Goal: Information Seeking & Learning: Check status

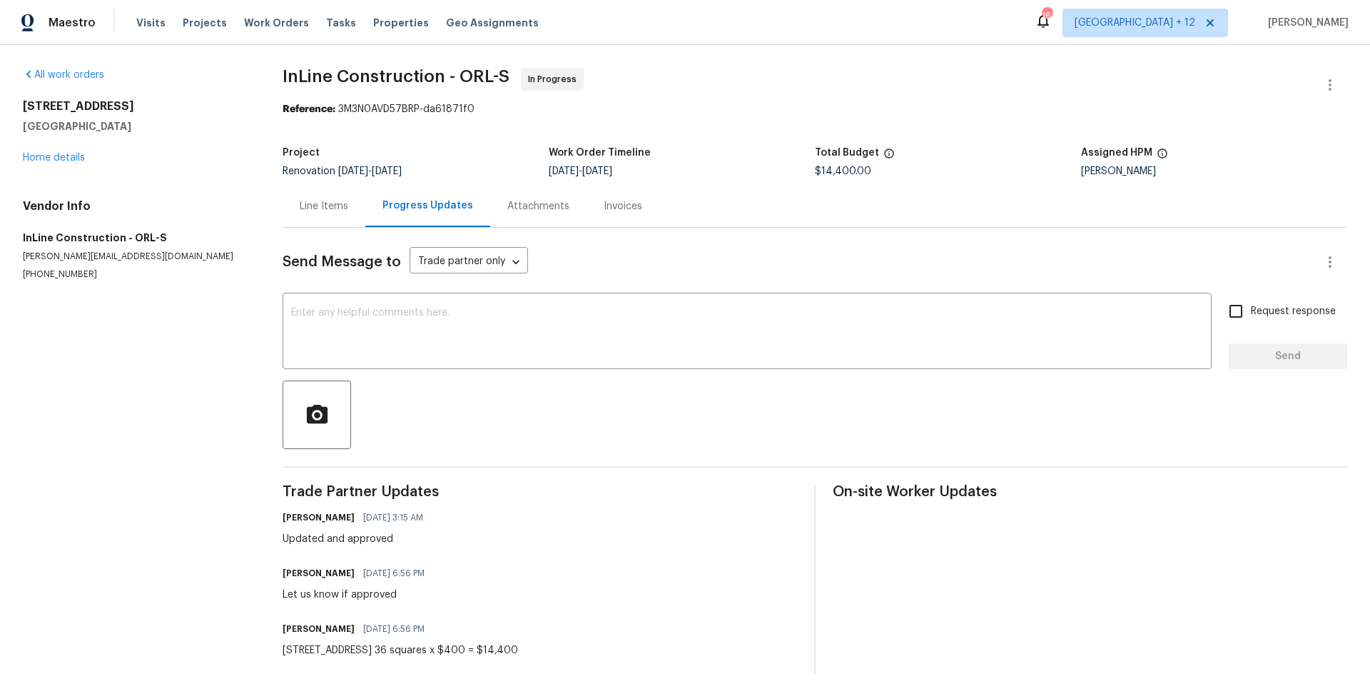
drag, startPoint x: 257, startPoint y: 21, endPoint x: 897, endPoint y: 41, distance: 640.5
click at [257, 21] on span "Work Orders" at bounding box center [276, 23] width 65 height 14
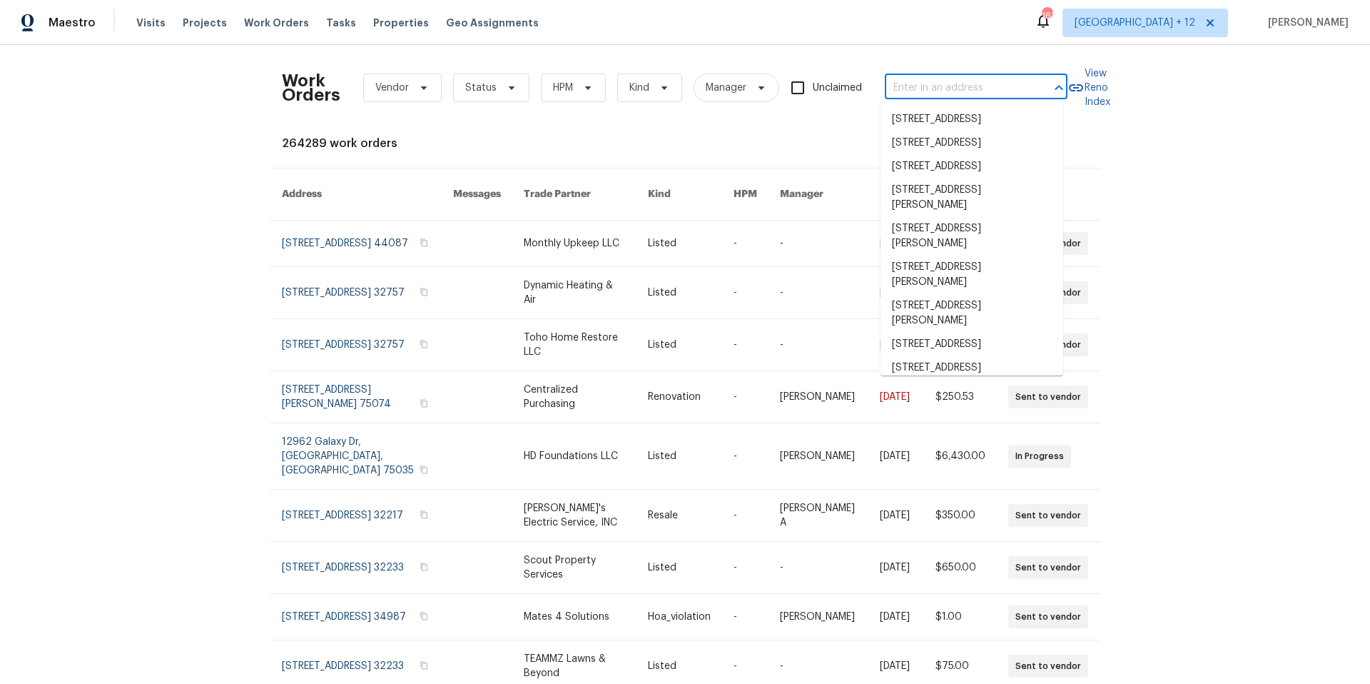
click at [939, 91] on input "text" at bounding box center [956, 88] width 143 height 22
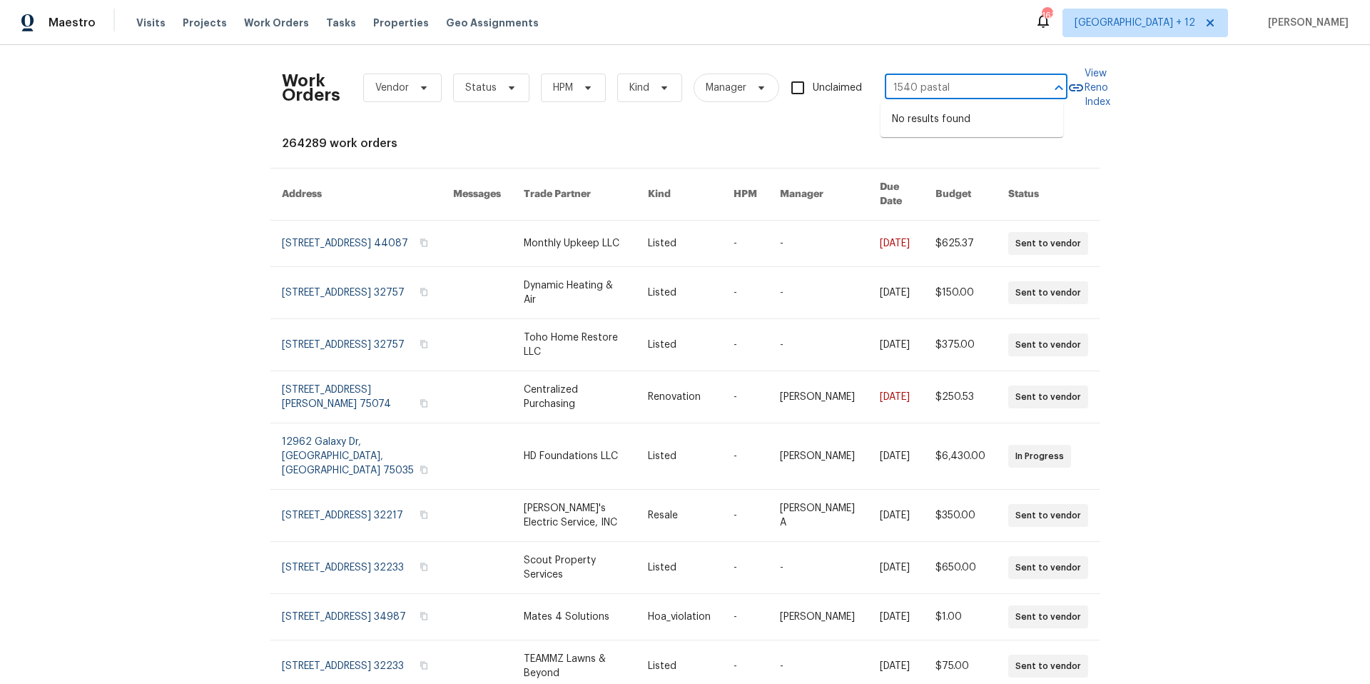
type input "1540 pastal"
click at [1117, 27] on span "[GEOGRAPHIC_DATA] + 12" at bounding box center [1135, 23] width 121 height 14
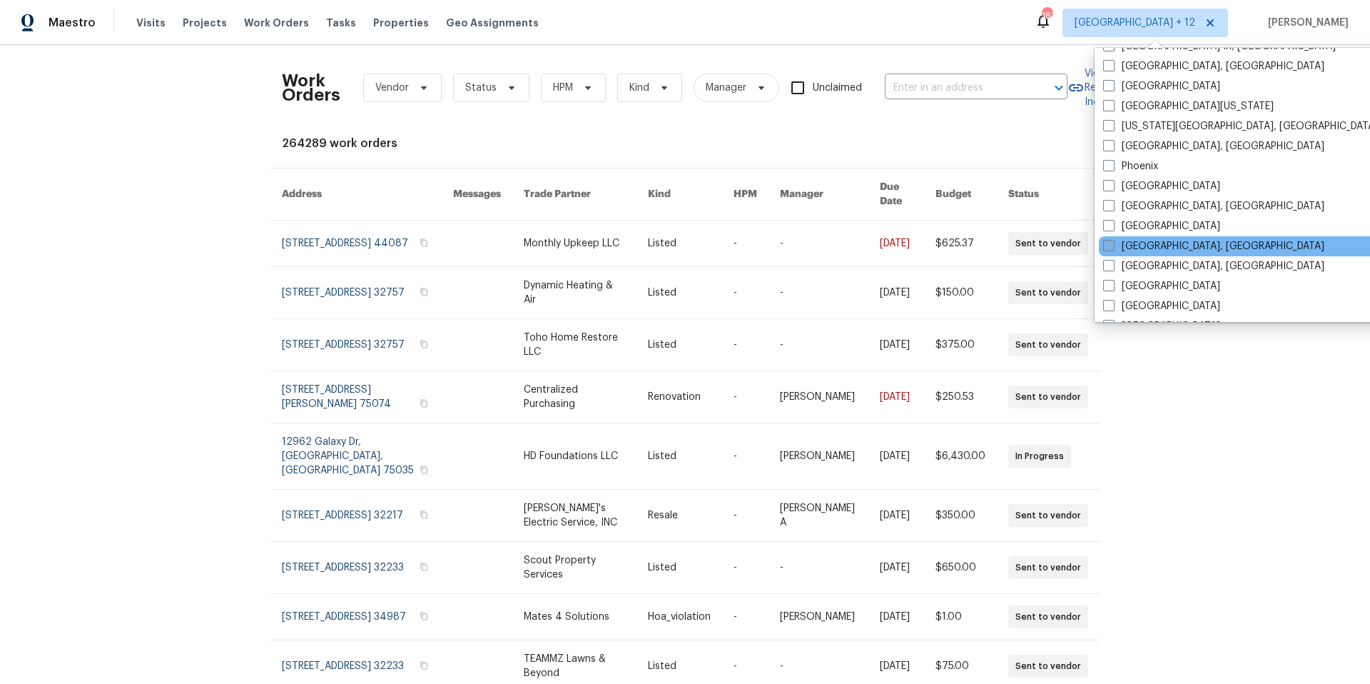
scroll to position [779, 0]
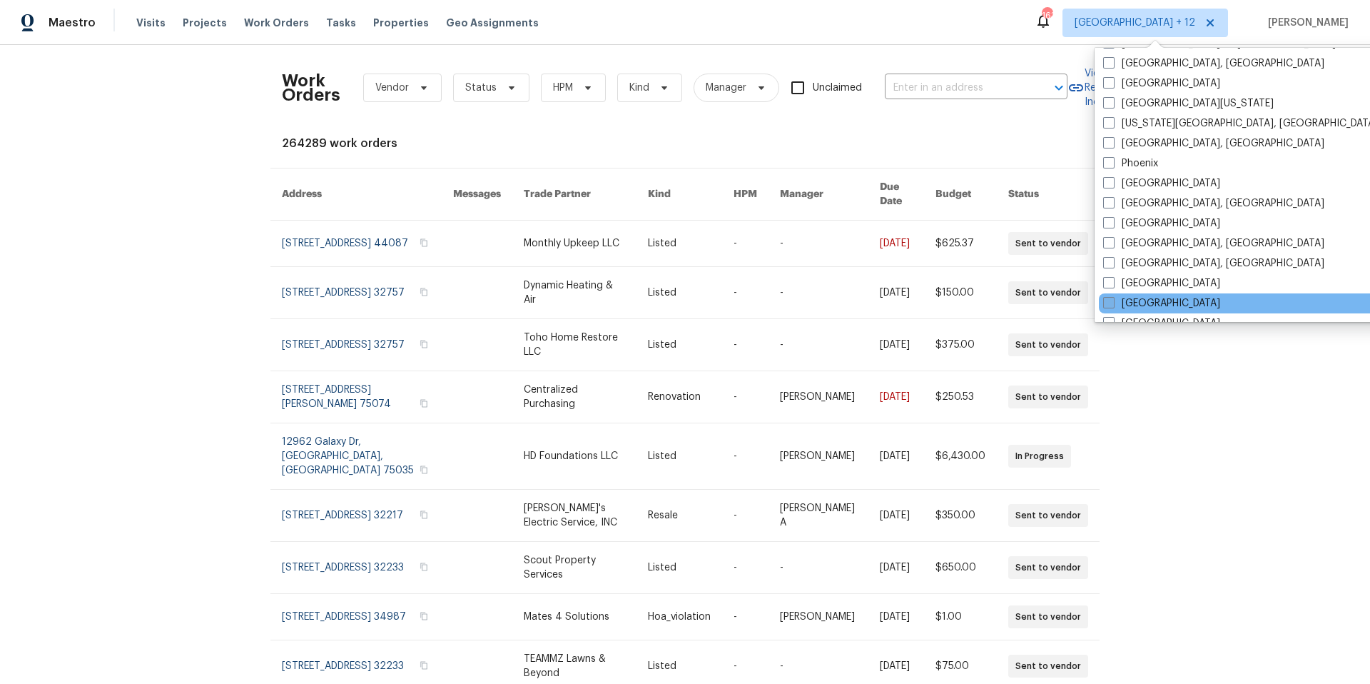
click at [1111, 304] on span at bounding box center [1108, 302] width 11 height 11
click at [1111, 304] on input "[GEOGRAPHIC_DATA]" at bounding box center [1107, 300] width 9 height 9
checkbox input "true"
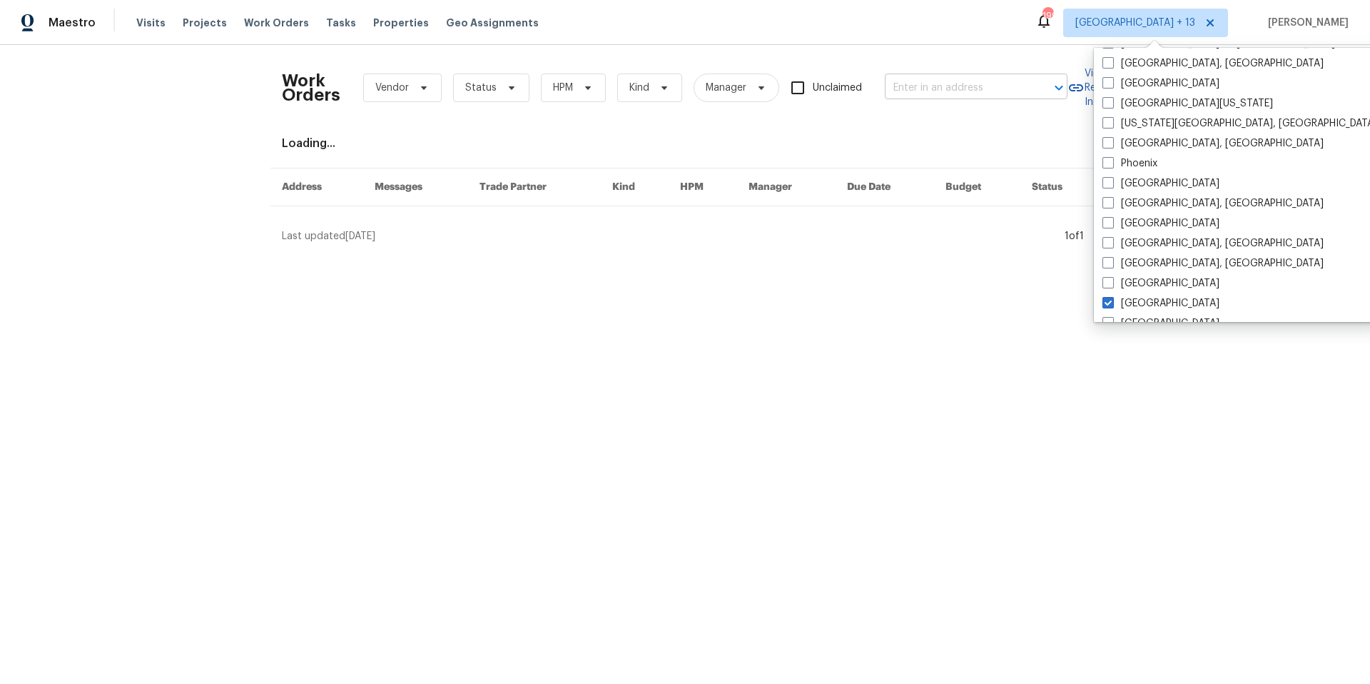
click at [991, 88] on input "text" at bounding box center [956, 88] width 143 height 22
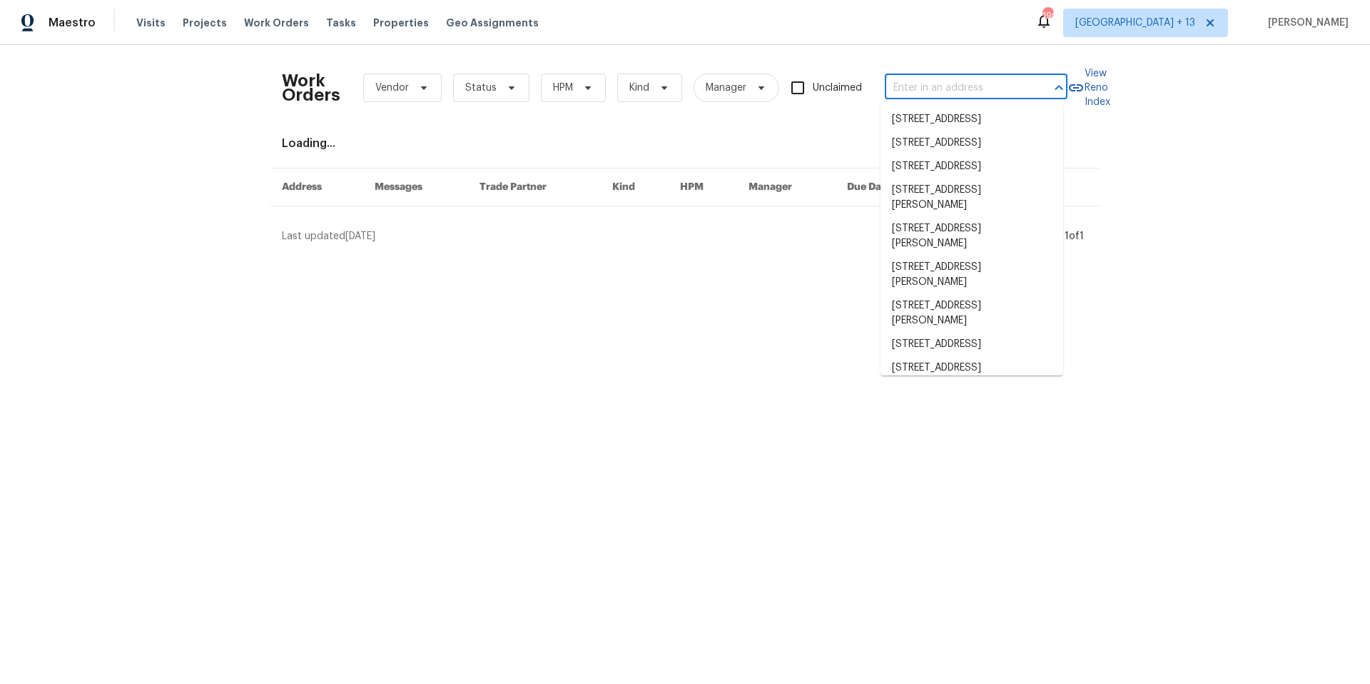
paste input "[STREET_ADDRESS][PERSON_NAME]"
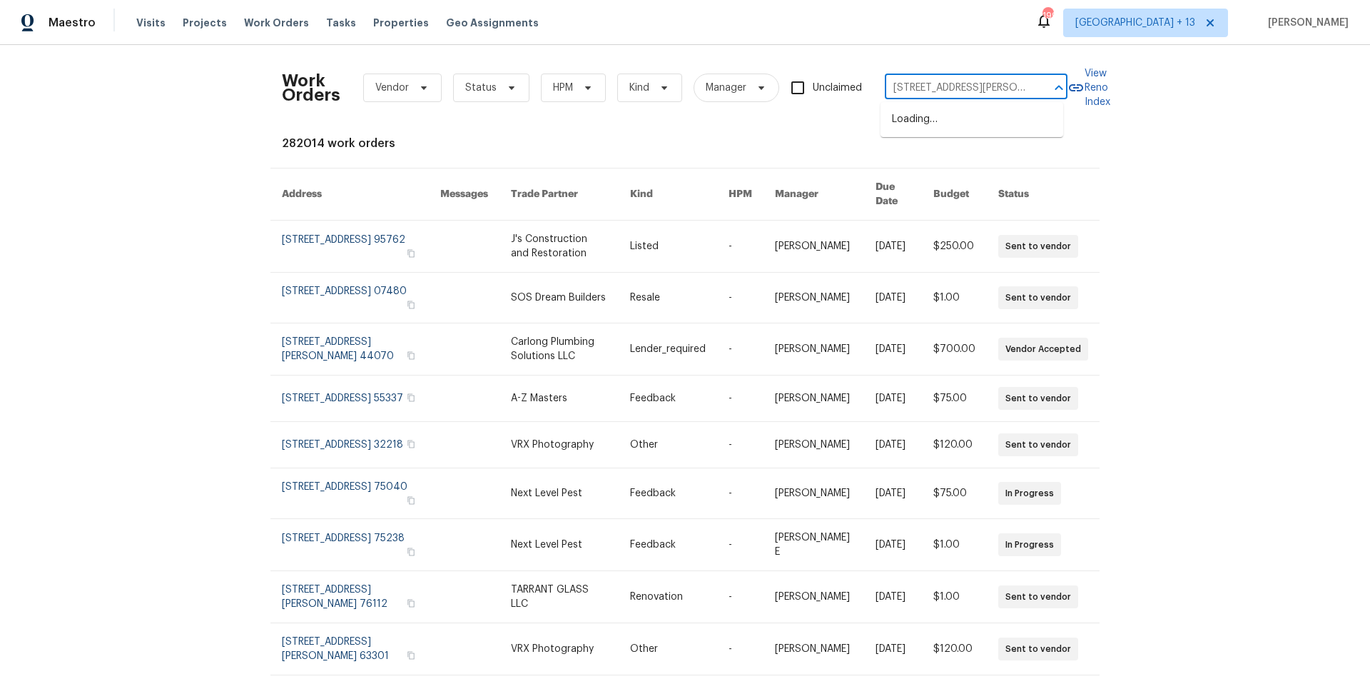
scroll to position [0, 21]
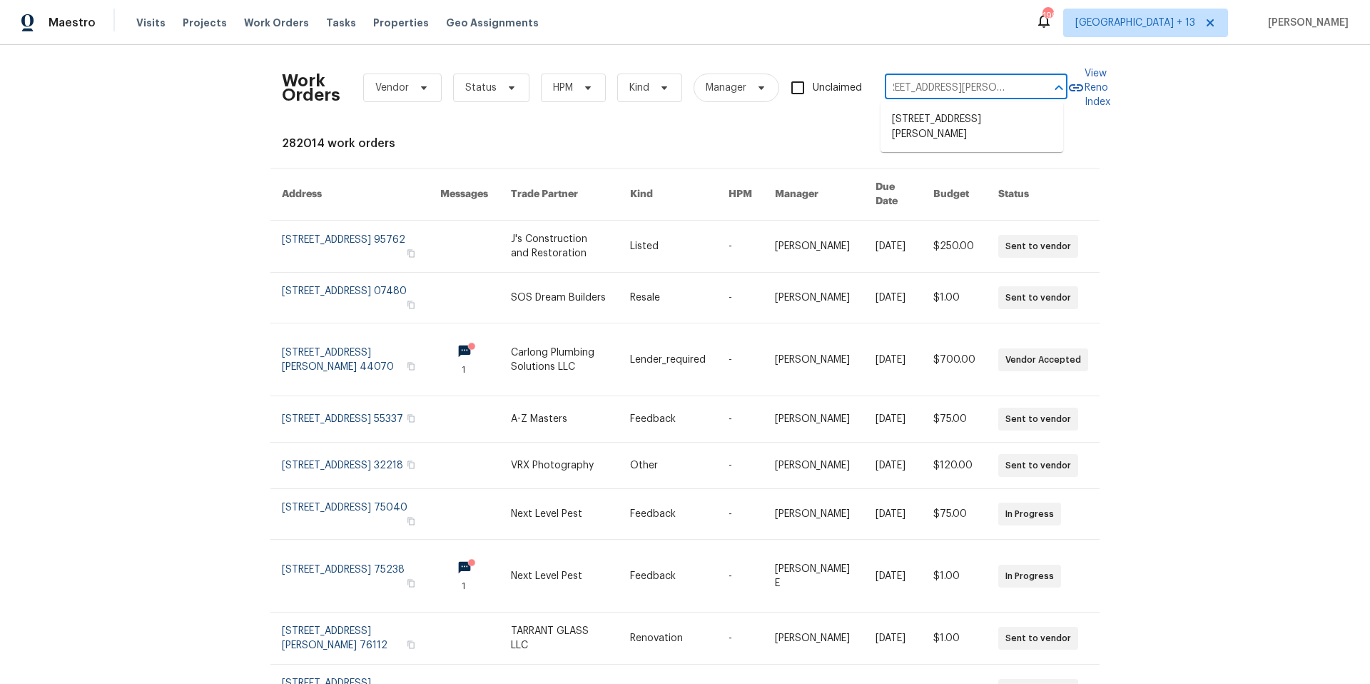
drag, startPoint x: 1031, startPoint y: 83, endPoint x: 900, endPoint y: 83, distance: 131.3
click at [873, 80] on div "Work Orders Vendor Status HPM Kind Manager Unclaimed [STREET_ADDRESS][PERSON_NA…" at bounding box center [675, 87] width 786 height 63
drag, startPoint x: 1024, startPoint y: 86, endPoint x: 821, endPoint y: 81, distance: 202.8
click at [821, 81] on div "Work Orders Vendor Status HPM Kind Manager Unclaimed [STREET_ADDRESS][PERSON_NA…" at bounding box center [675, 87] width 786 height 63
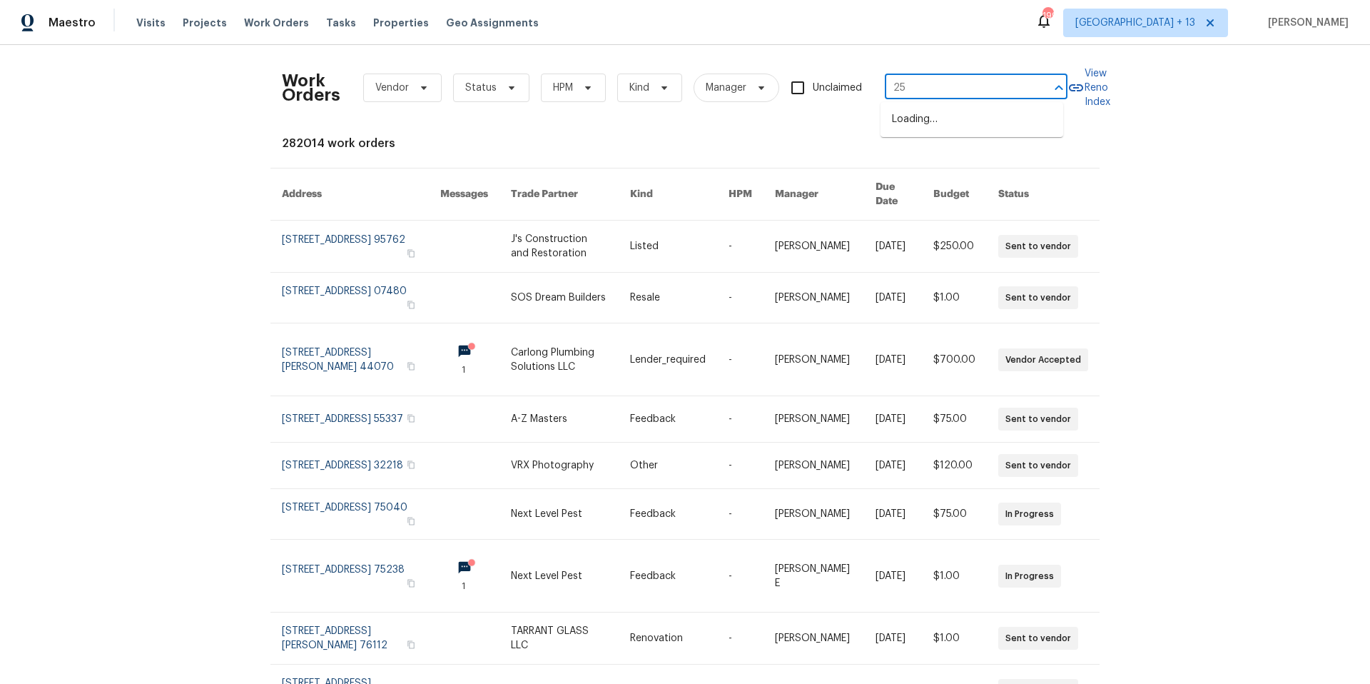
type input "2"
type input "1540 pastal"
type input "1540 p"
click at [963, 155] on li "[STREET_ADDRESS]" at bounding box center [972, 143] width 183 height 24
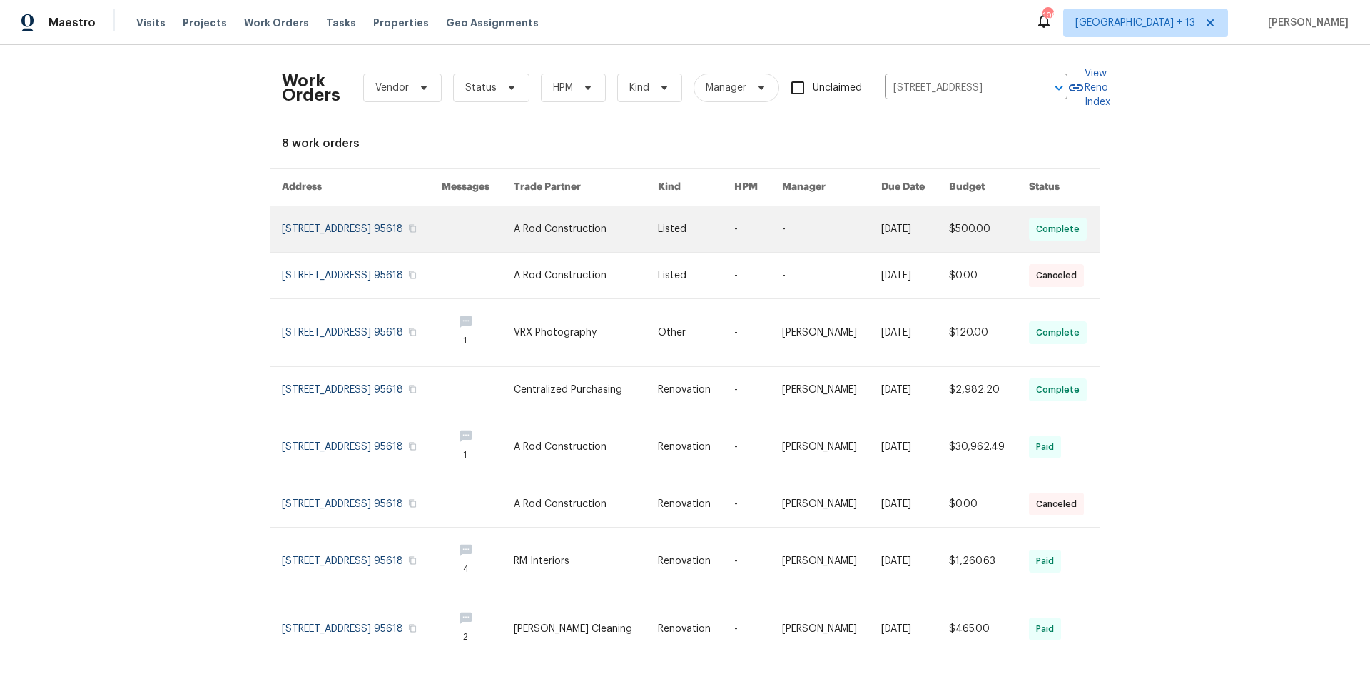
click at [326, 218] on link at bounding box center [362, 229] width 160 height 46
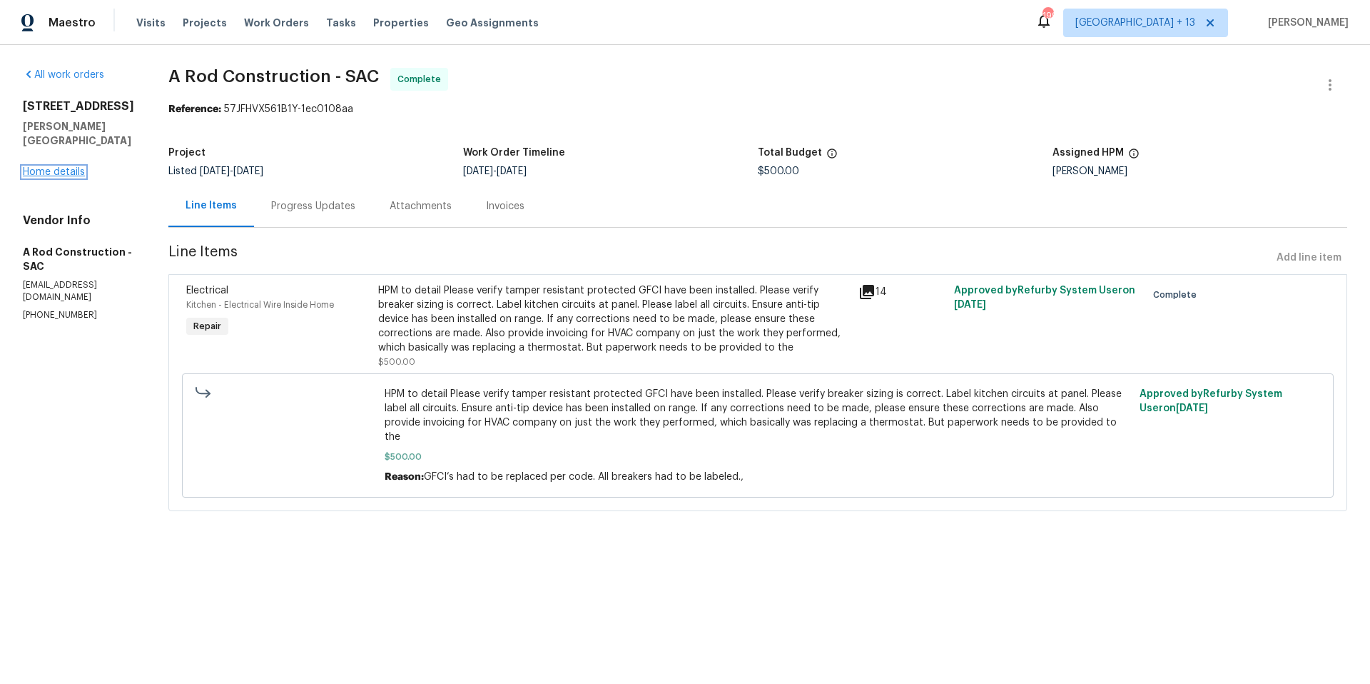
click at [64, 167] on link "Home details" at bounding box center [54, 172] width 62 height 10
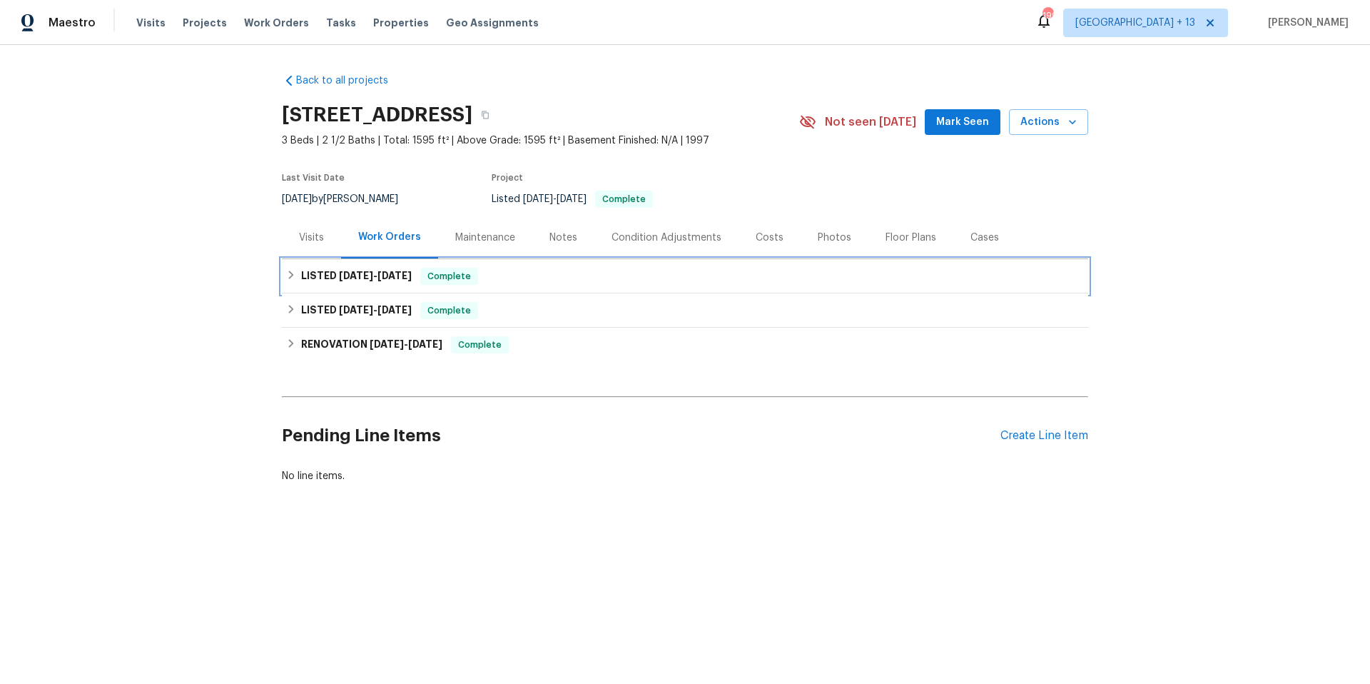
click at [286, 274] on icon at bounding box center [291, 275] width 10 height 10
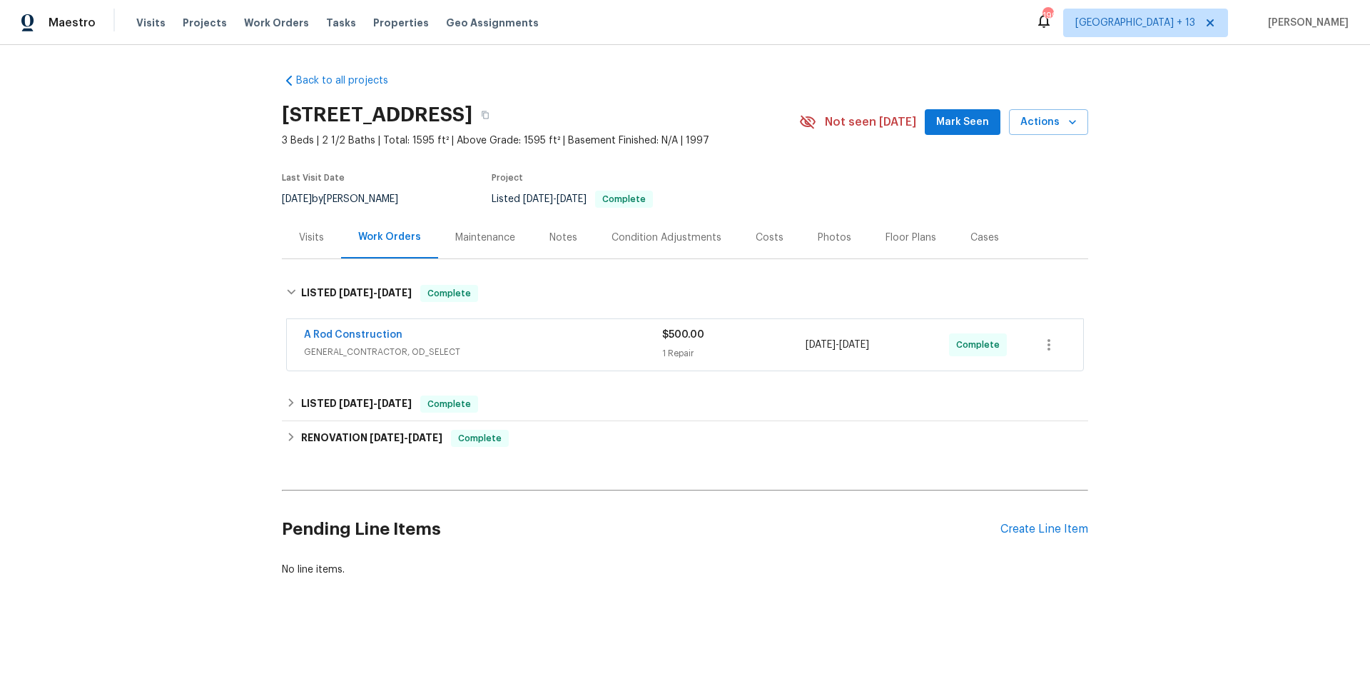
click at [512, 351] on span "GENERAL_CONTRACTOR, OD_SELECT" at bounding box center [483, 352] width 358 height 14
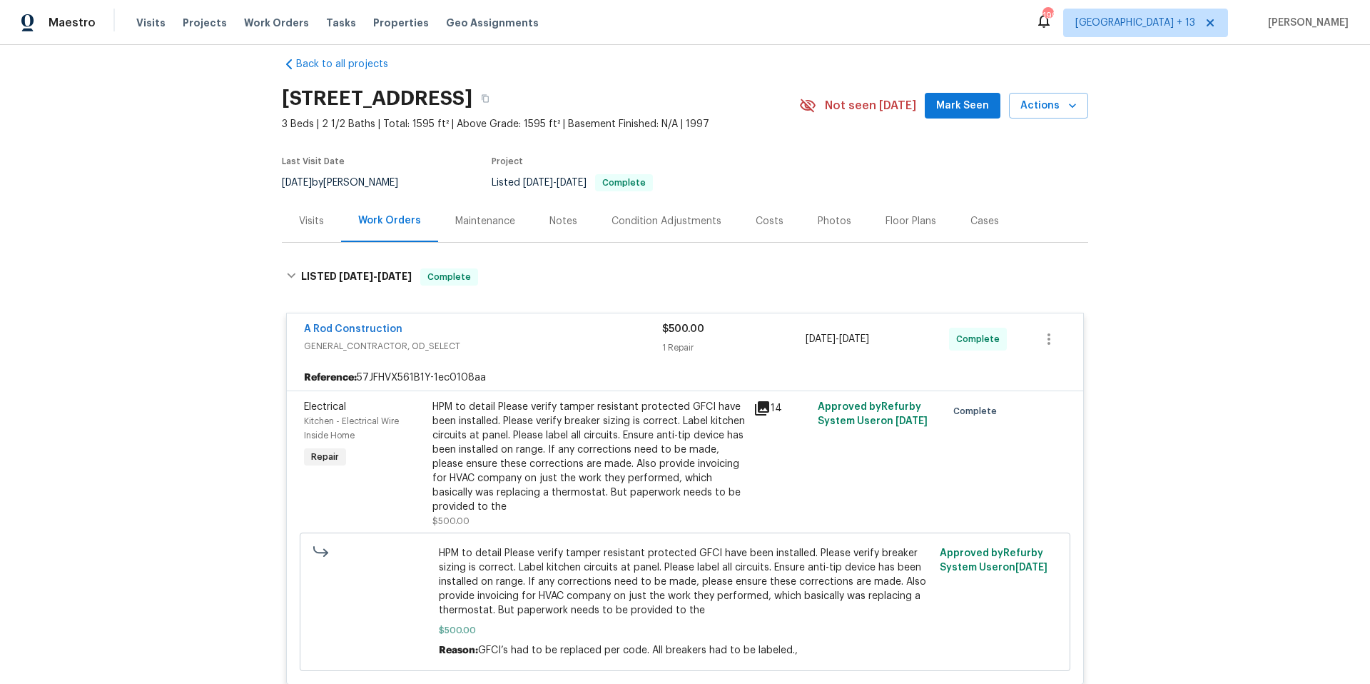
scroll to position [37, 0]
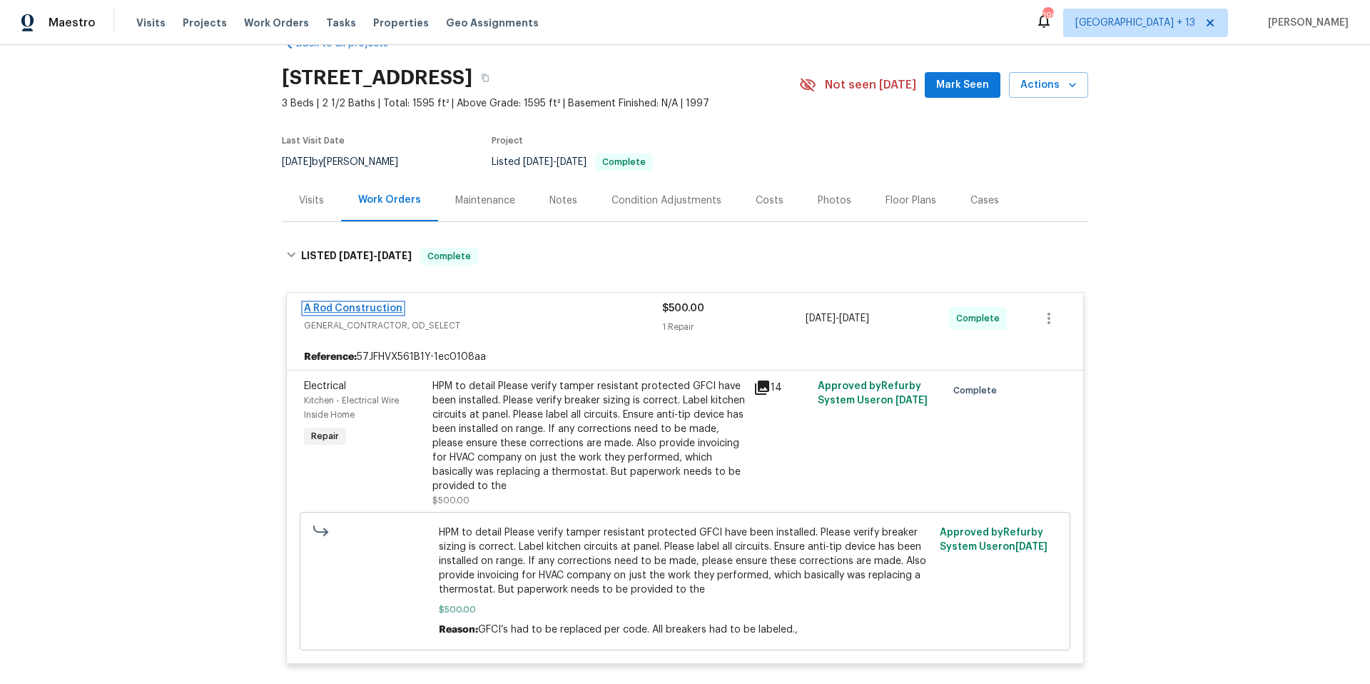
click at [362, 307] on link "A Rod Construction" at bounding box center [353, 308] width 98 height 10
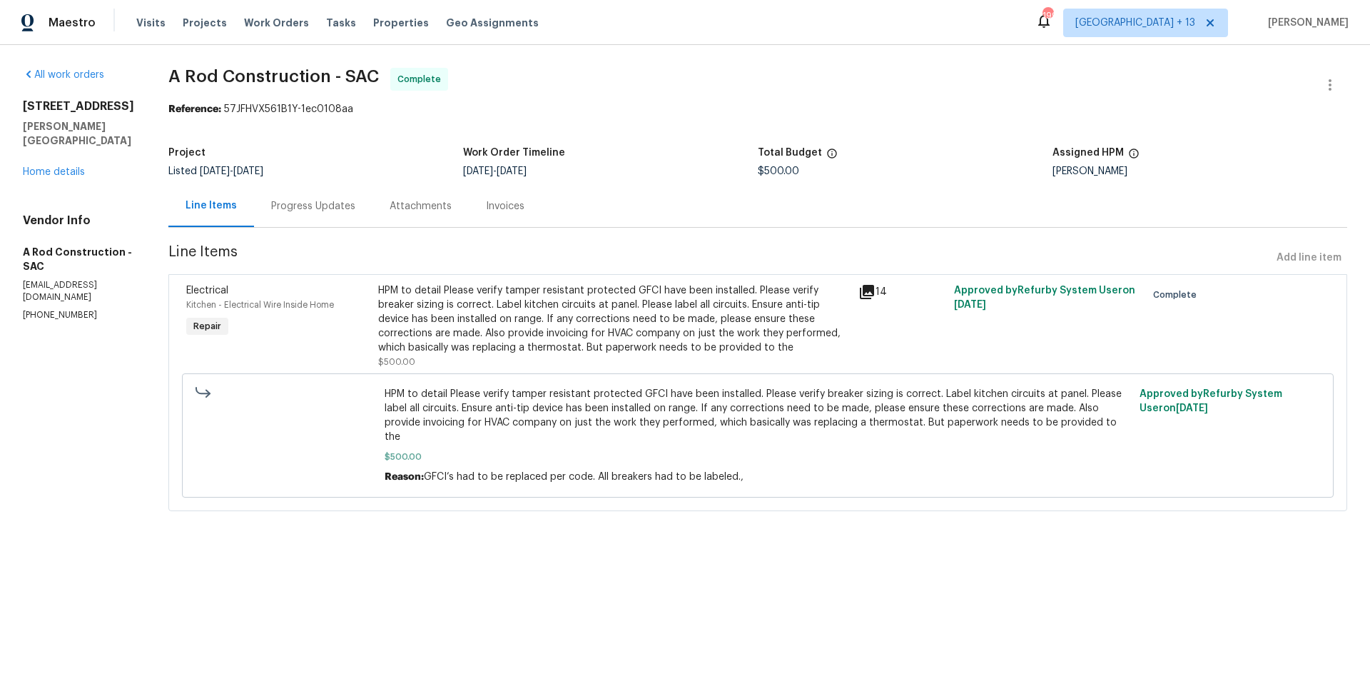
click at [343, 206] on div "Progress Updates" at bounding box center [313, 206] width 84 height 14
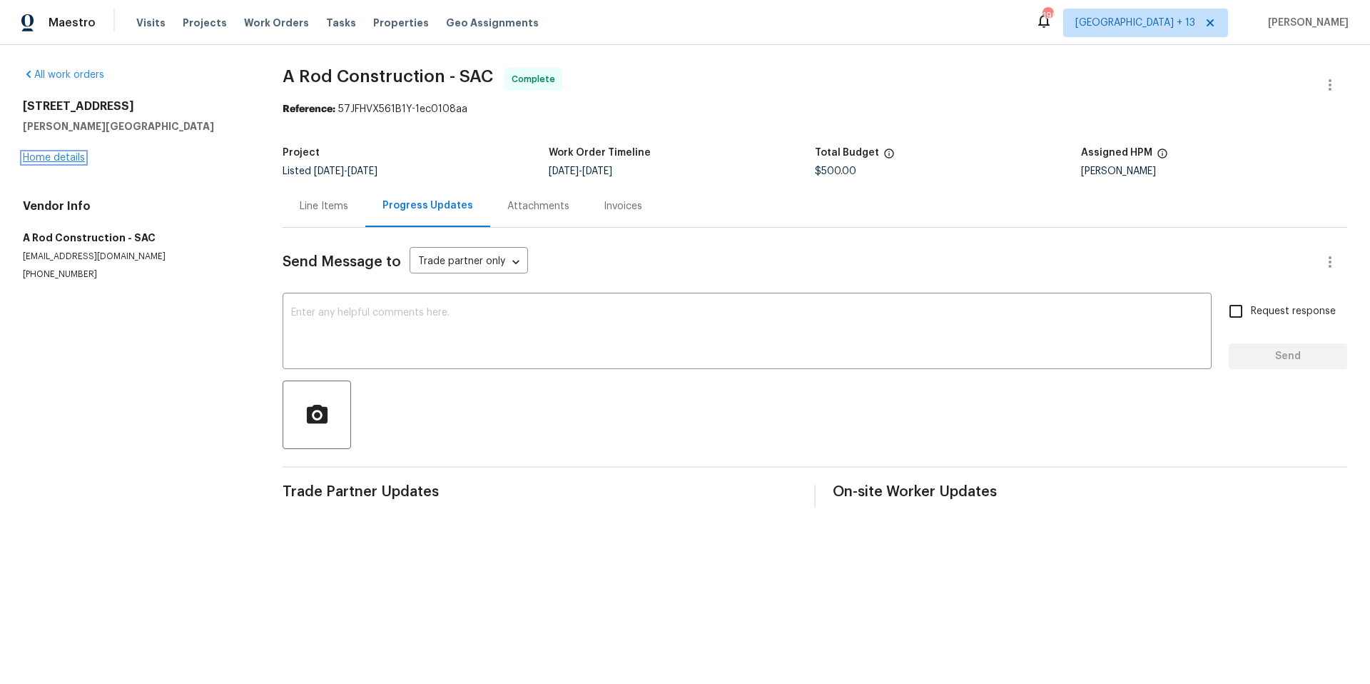
click at [61, 158] on link "Home details" at bounding box center [54, 158] width 62 height 10
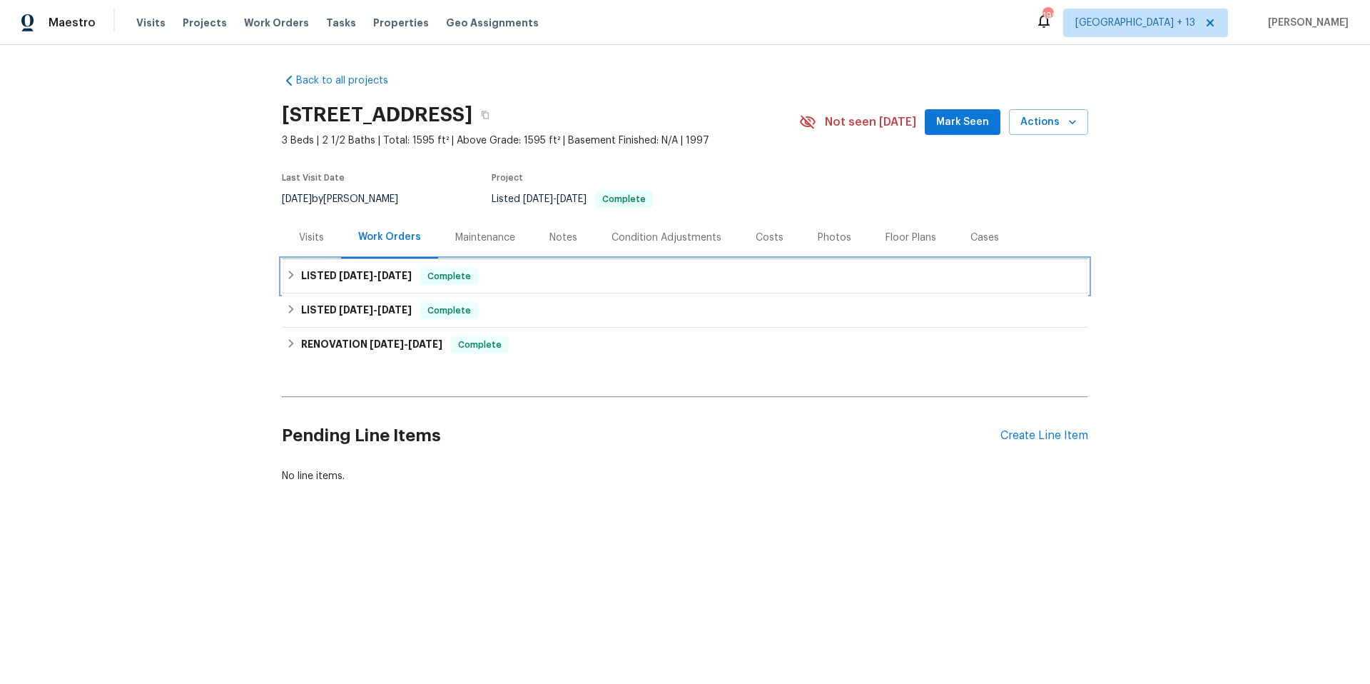
click at [339, 274] on span "[DATE]" at bounding box center [356, 275] width 34 height 10
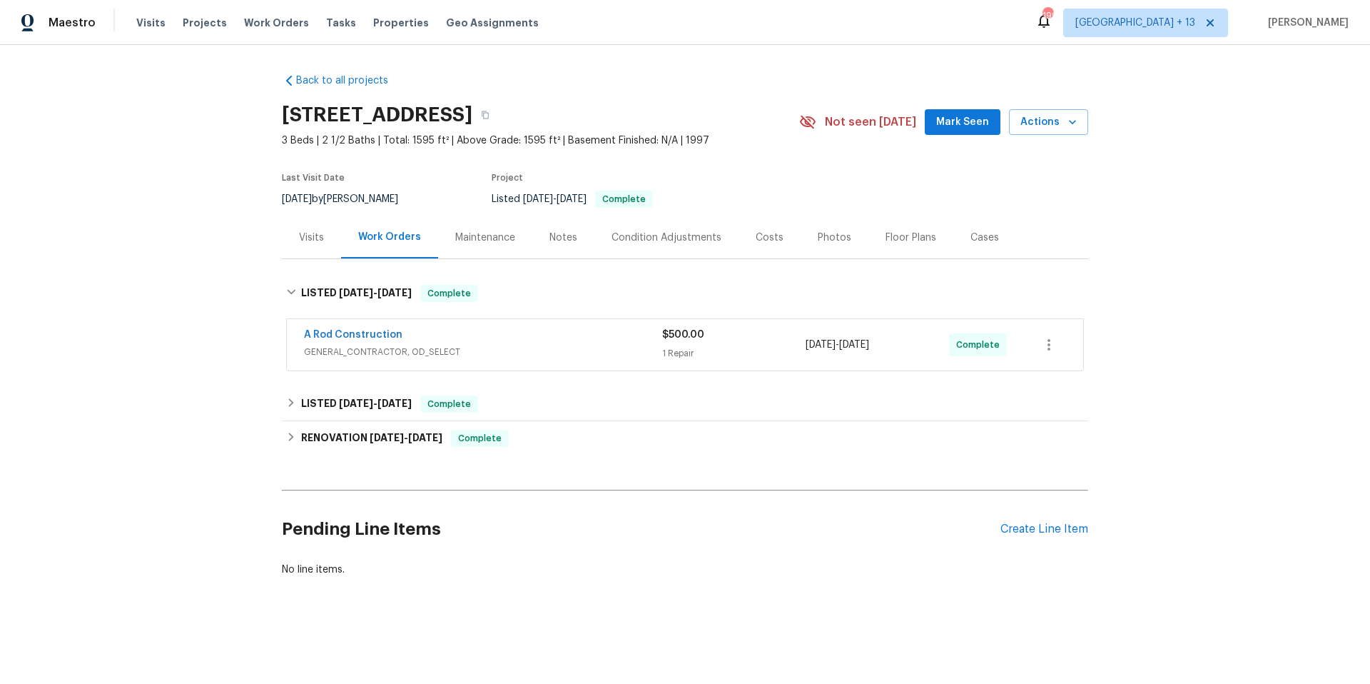
click at [555, 351] on span "GENERAL_CONTRACTOR, OD_SELECT" at bounding box center [483, 352] width 358 height 14
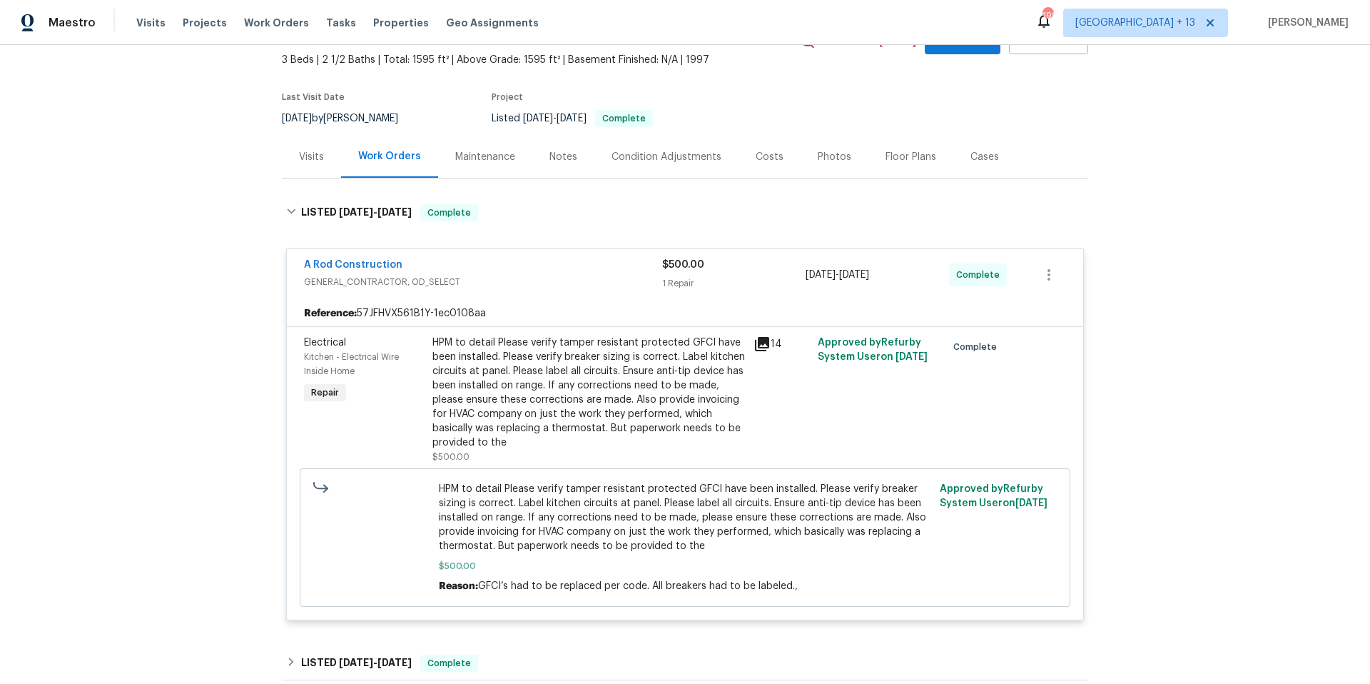
scroll to position [83, 0]
click at [555, 446] on div "HPM to detail Please verify tamper resistant protected GFCI have been installed…" at bounding box center [588, 390] width 313 height 114
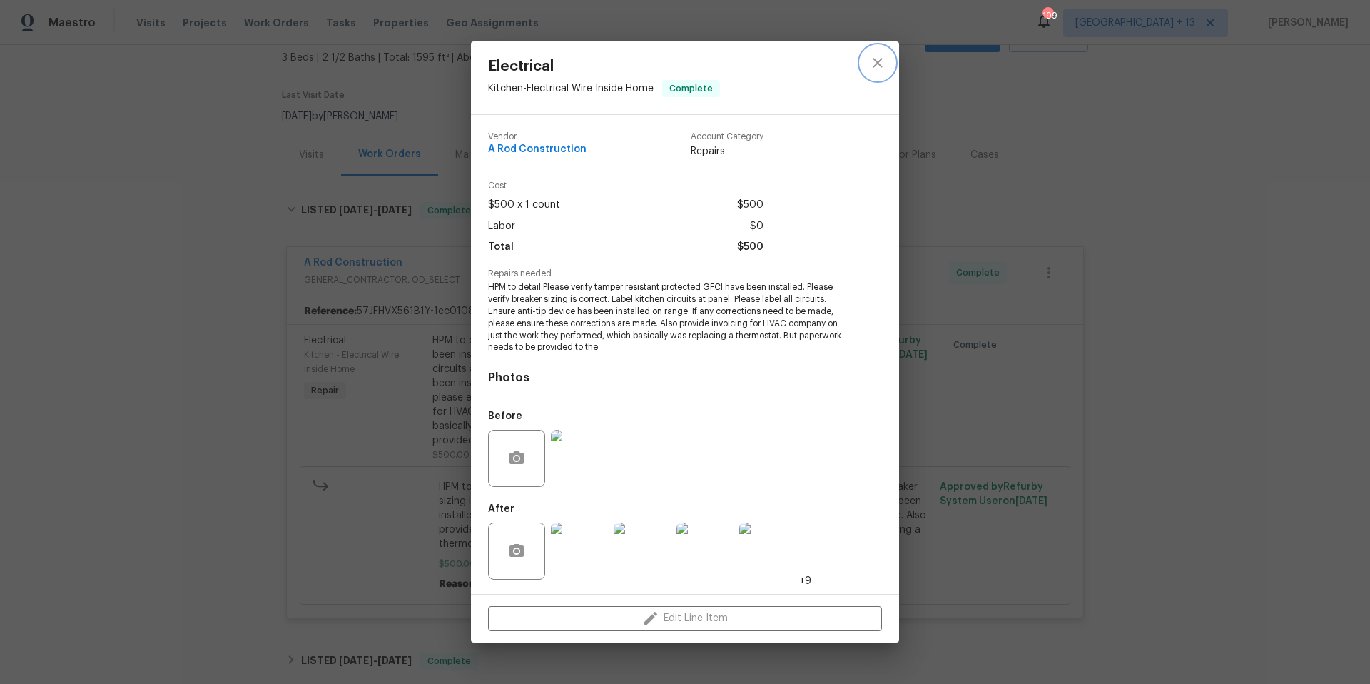
click at [874, 54] on icon "close" at bounding box center [877, 62] width 17 height 17
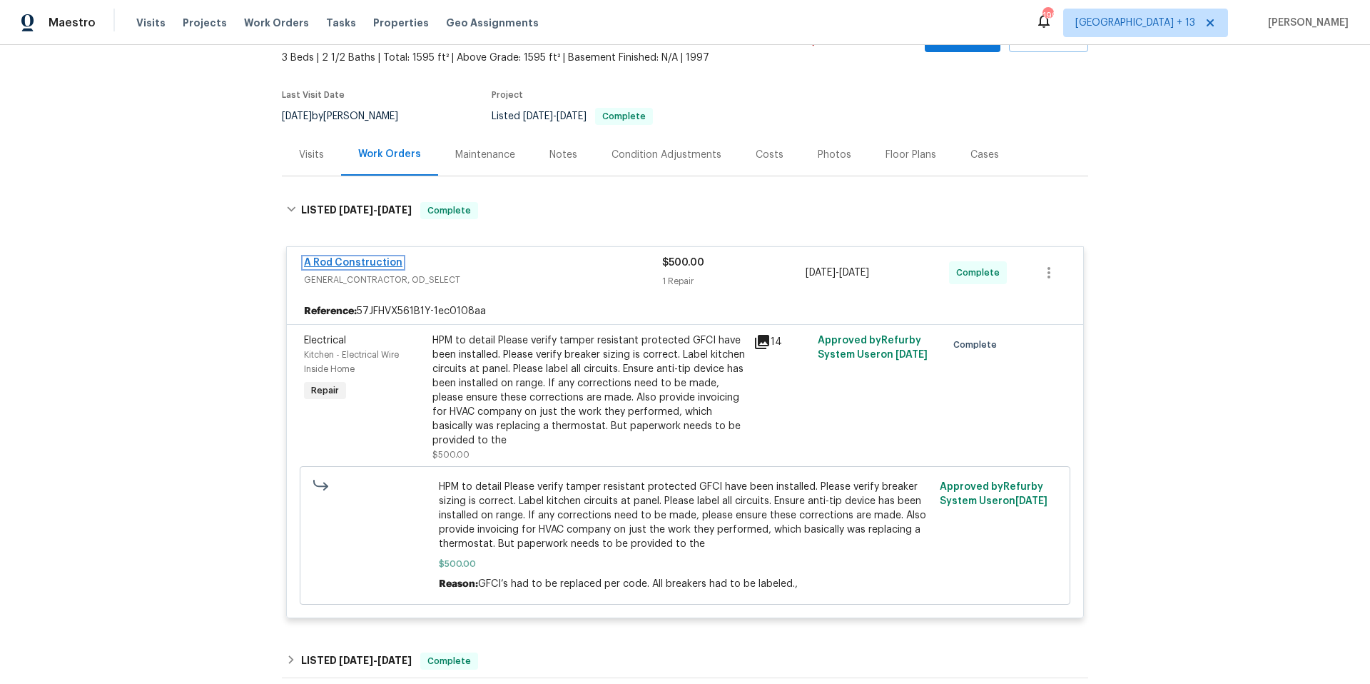
click at [361, 258] on link "A Rod Construction" at bounding box center [353, 263] width 98 height 10
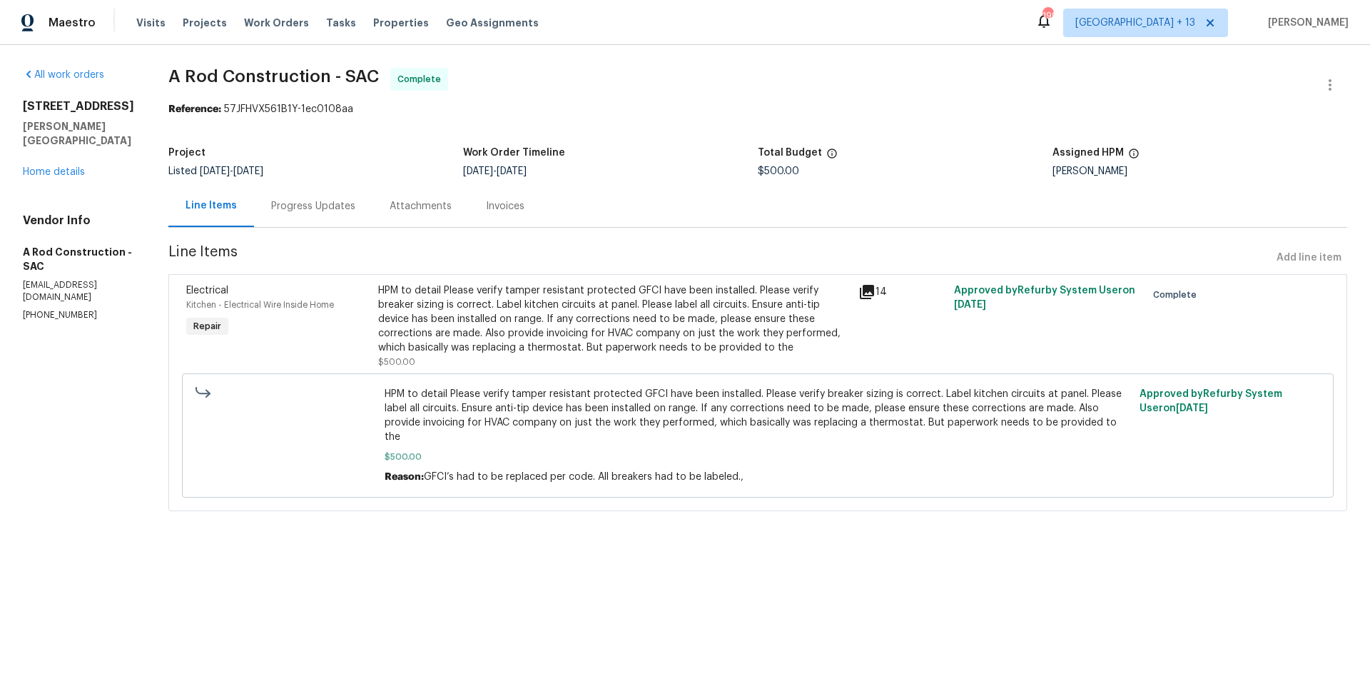
click at [327, 207] on div "Progress Updates" at bounding box center [313, 206] width 84 height 14
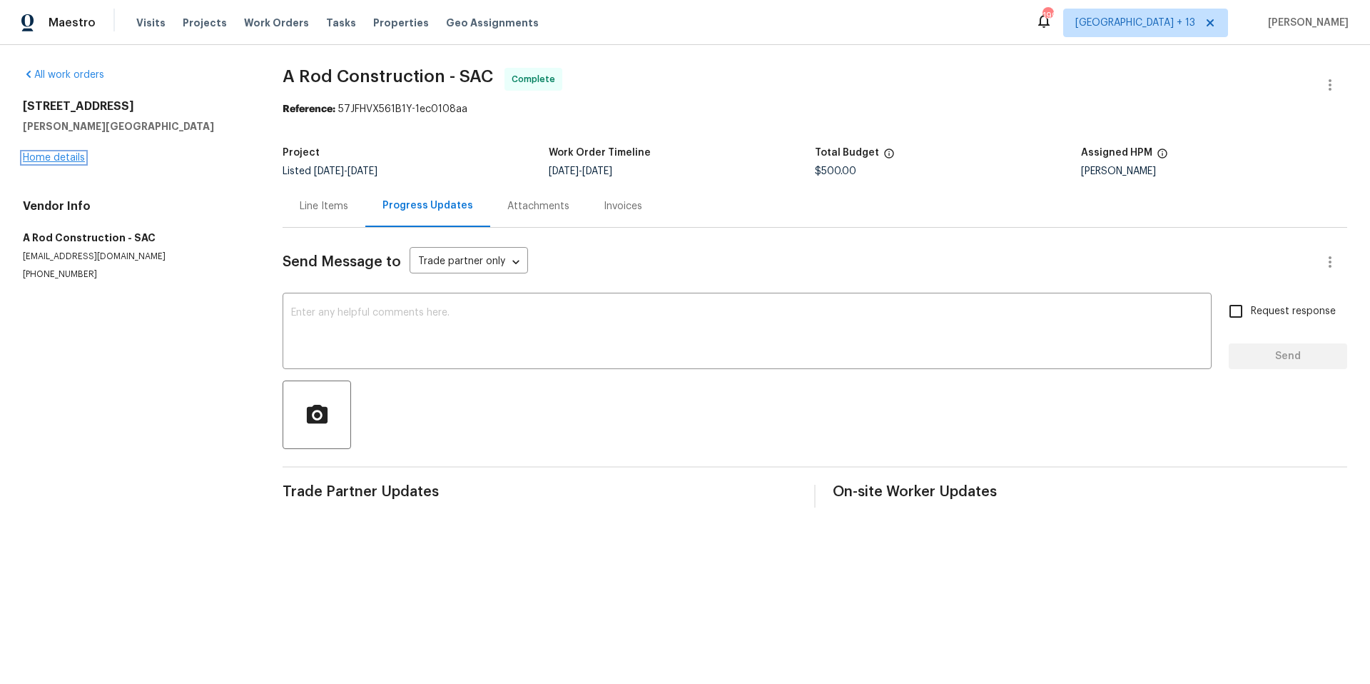
click at [81, 156] on link "Home details" at bounding box center [54, 158] width 62 height 10
